Goal: Connect with others: Connect with others

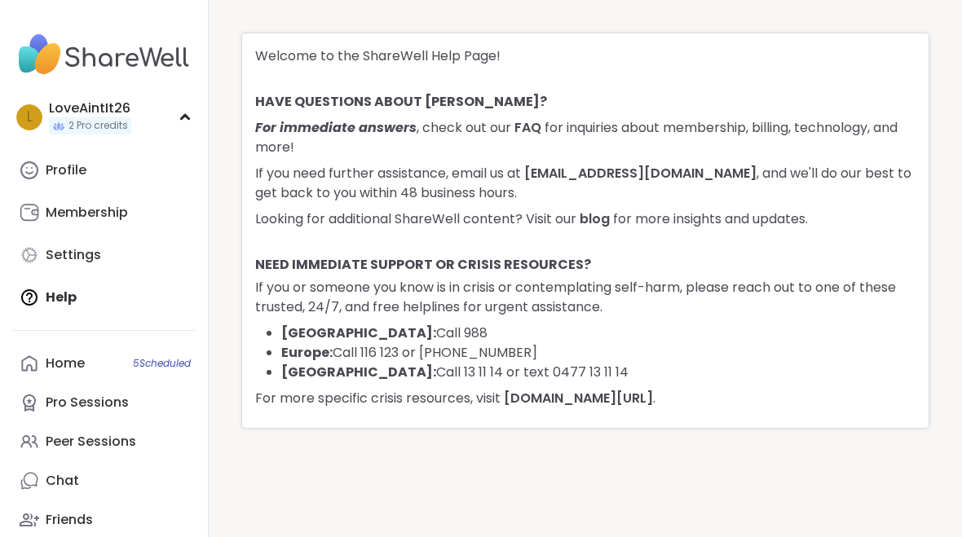
click at [99, 357] on link "Home 5 Scheduled" at bounding box center [104, 363] width 182 height 39
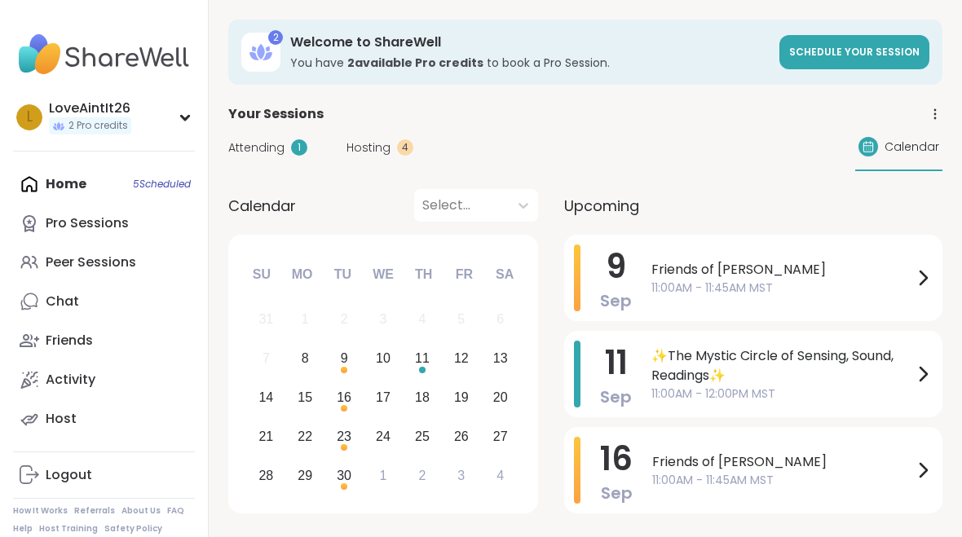
click at [832, 280] on span "11:00AM - 11:45AM MST" at bounding box center [782, 288] width 262 height 17
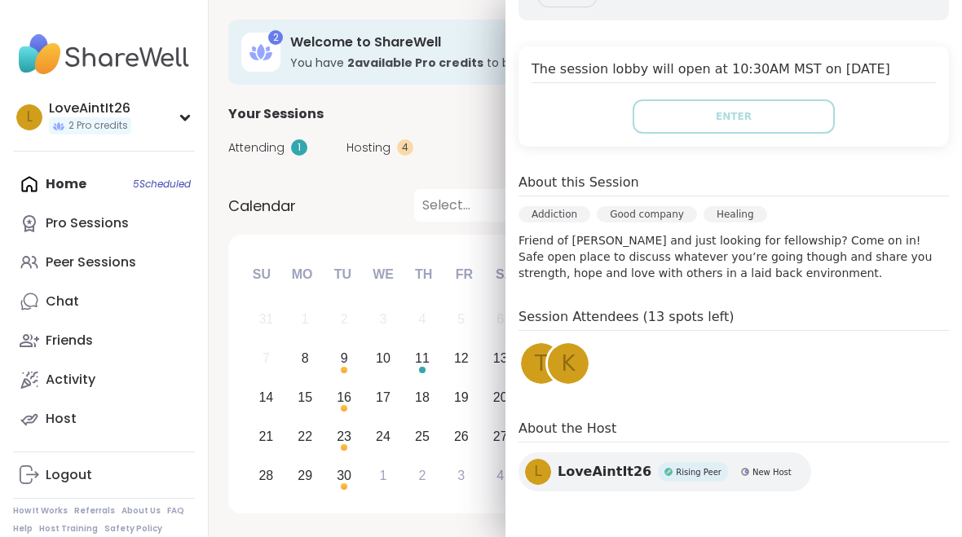
scroll to position [298, 0]
click at [576, 374] on div "K" at bounding box center [568, 363] width 41 height 41
click at [531, 361] on div "t" at bounding box center [541, 363] width 41 height 41
click at [590, 380] on link "K" at bounding box center [568, 364] width 46 height 46
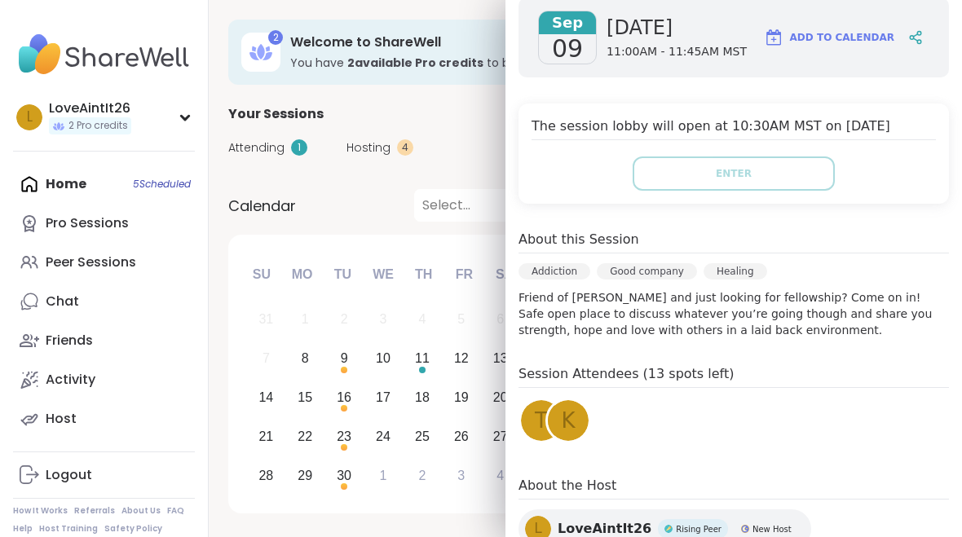
scroll to position [239, 0]
